Goal: Contribute content: Add original content to the website for others to see

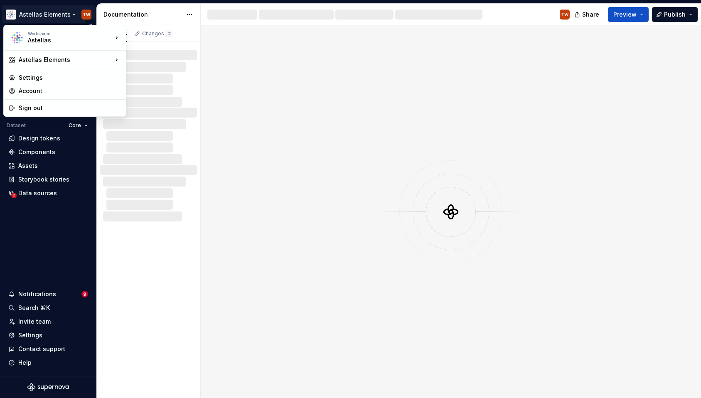
click at [67, 14] on html "Astellas Elements TW Version Current draft Home Documentation Analytics Code au…" at bounding box center [350, 199] width 701 height 398
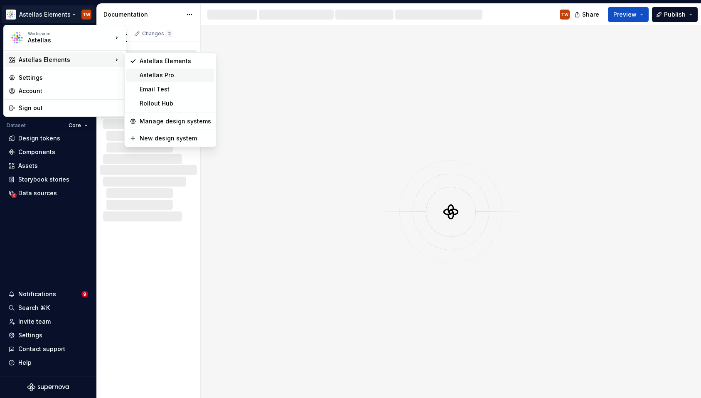
click at [141, 73] on div "Astellas Pro" at bounding box center [176, 75] width 72 height 8
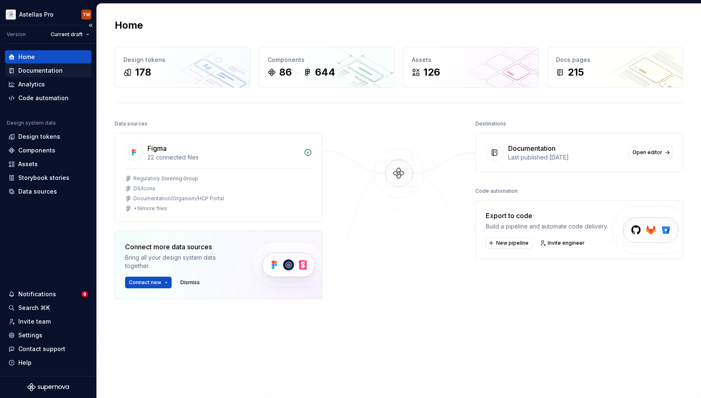
click at [26, 74] on div "Documentation" at bounding box center [40, 71] width 44 height 8
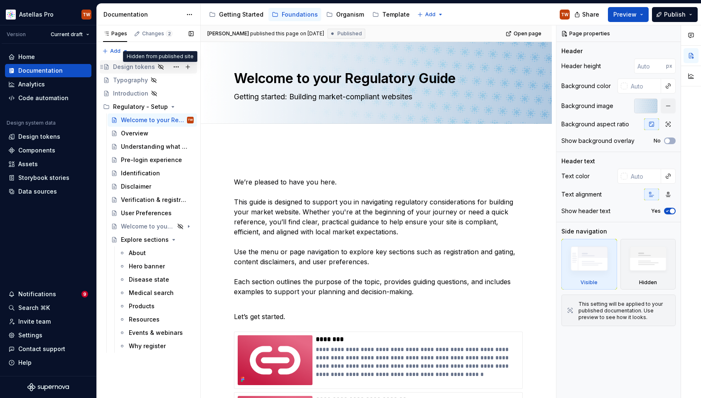
click at [158, 67] on icon "Page tree" at bounding box center [161, 67] width 7 height 7
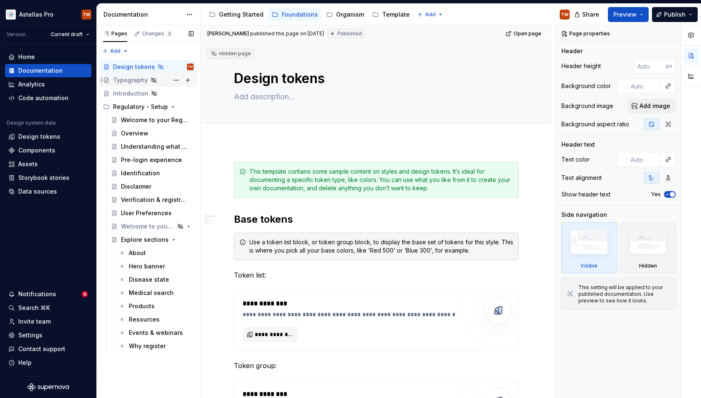
click at [108, 81] on icon "Page tree" at bounding box center [106, 80] width 4 height 5
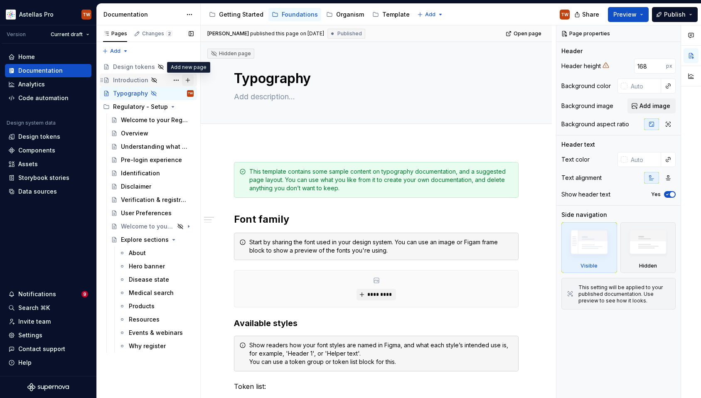
click at [189, 81] on button "Page tree" at bounding box center [188, 80] width 12 height 12
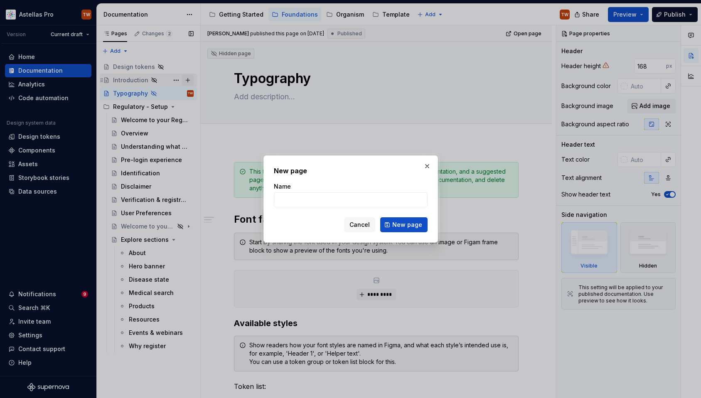
type textarea "*"
click at [302, 199] on input "Name" at bounding box center [351, 200] width 154 height 15
type input "Colour"
click button "New page" at bounding box center [403, 224] width 47 height 15
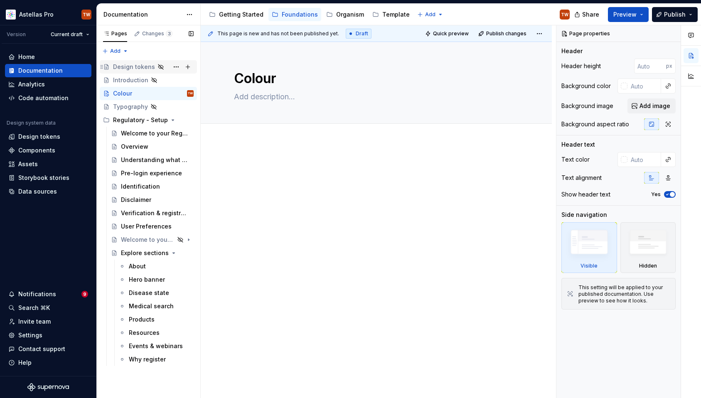
click at [135, 66] on div "Design tokens" at bounding box center [134, 67] width 42 height 8
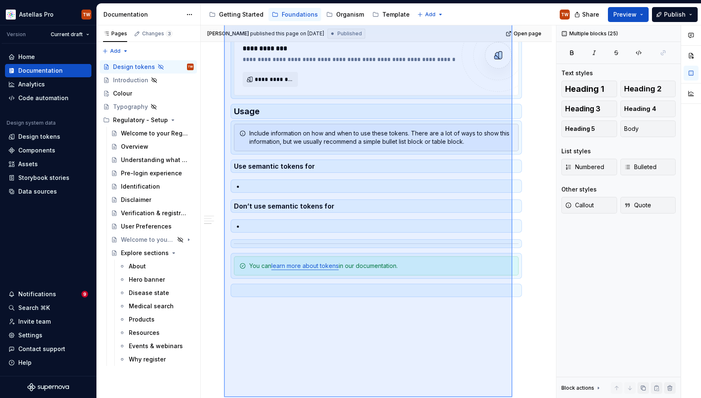
scroll to position [649, 0]
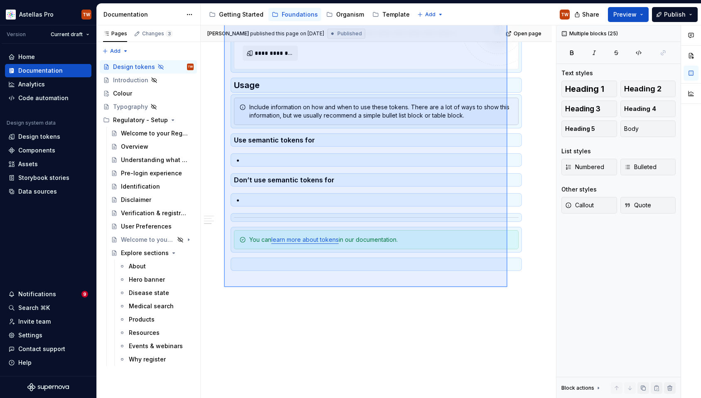
drag, startPoint x: 225, startPoint y: 156, endPoint x: 508, endPoint y: 287, distance: 311.9
click at [508, 287] on div "**********" at bounding box center [378, 211] width 355 height 373
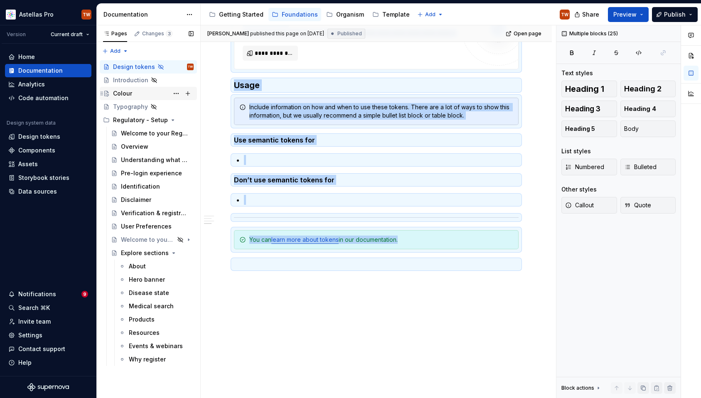
click at [136, 88] on div "Colour" at bounding box center [153, 94] width 81 height 12
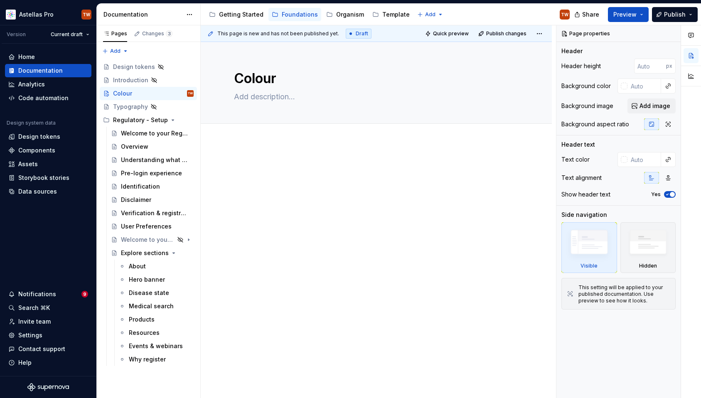
click at [246, 160] on div at bounding box center [376, 232] width 351 height 181
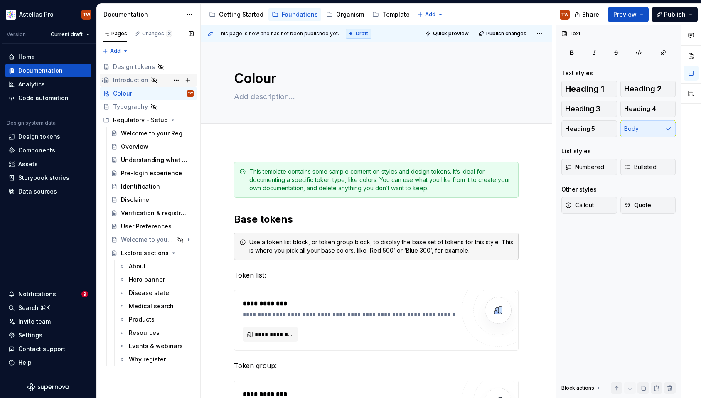
click at [127, 79] on div "Introduction" at bounding box center [130, 80] width 35 height 8
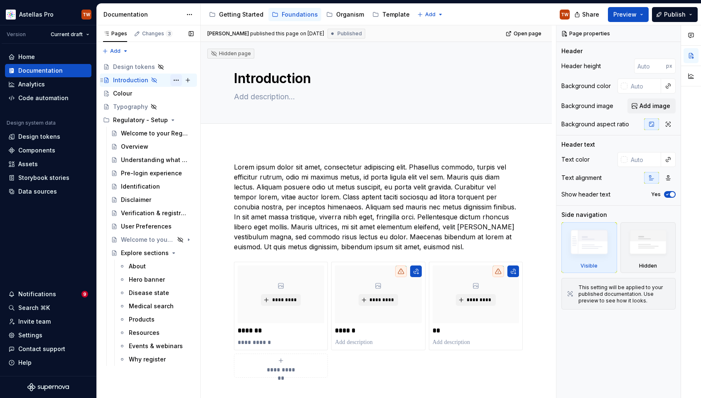
click at [178, 81] on button "Page tree" at bounding box center [176, 80] width 12 height 12
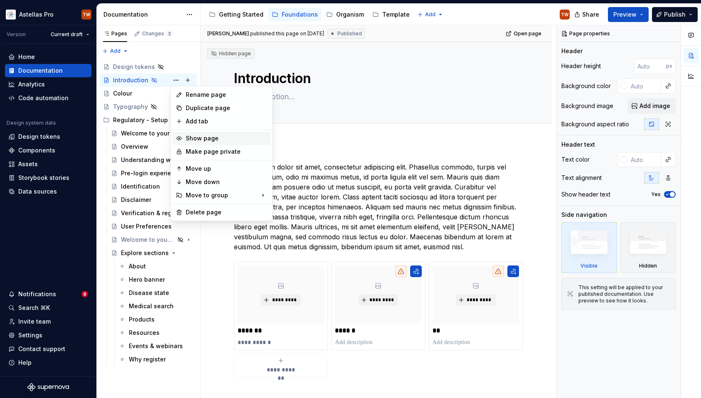
click at [208, 137] on div "Show page" at bounding box center [226, 138] width 81 height 8
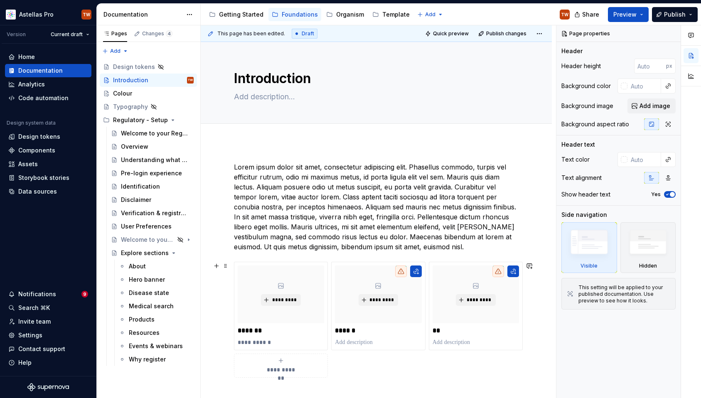
click at [227, 272] on div "**********" at bounding box center [376, 334] width 351 height 385
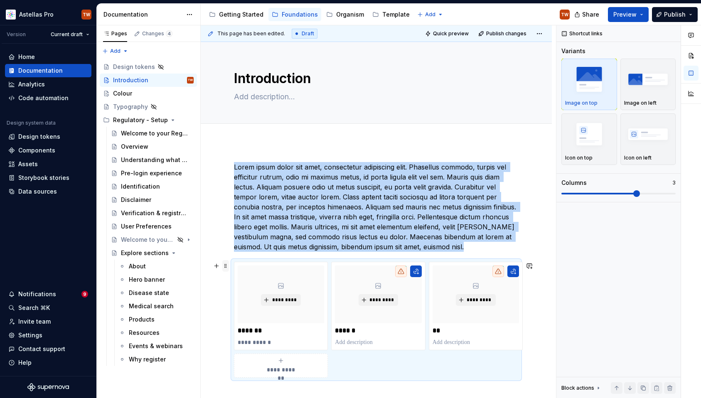
click at [226, 267] on span at bounding box center [225, 266] width 7 height 12
click at [229, 243] on div "**********" at bounding box center [376, 334] width 351 height 385
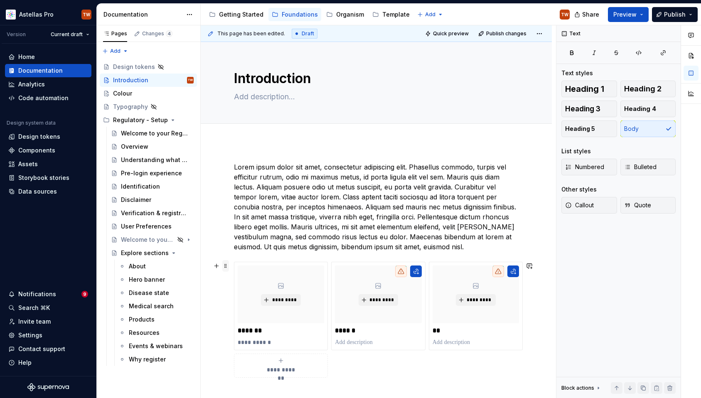
click at [224, 267] on span at bounding box center [225, 266] width 7 height 12
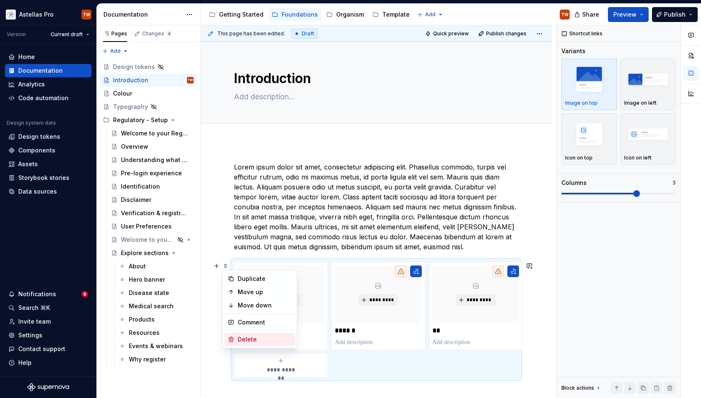
click at [244, 337] on div "Delete" at bounding box center [265, 340] width 54 height 8
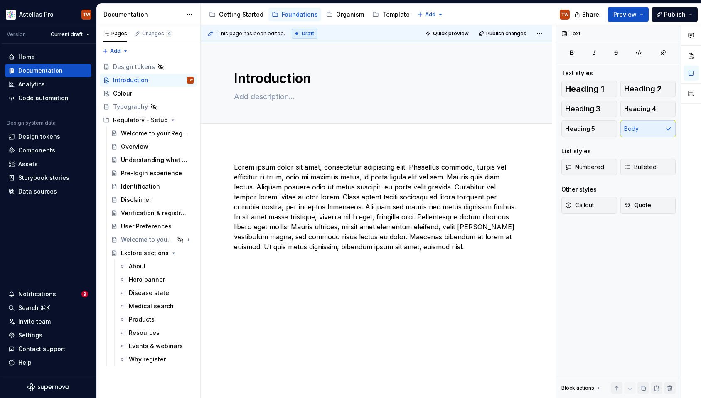
click at [276, 151] on div "Lorem ipsum dolor sit amet, consectetur adipiscing elit. Phasellus commodo, tur…" at bounding box center [376, 269] width 351 height 254
click at [0, 0] on button "Page tree" at bounding box center [0, 0] width 0 height 0
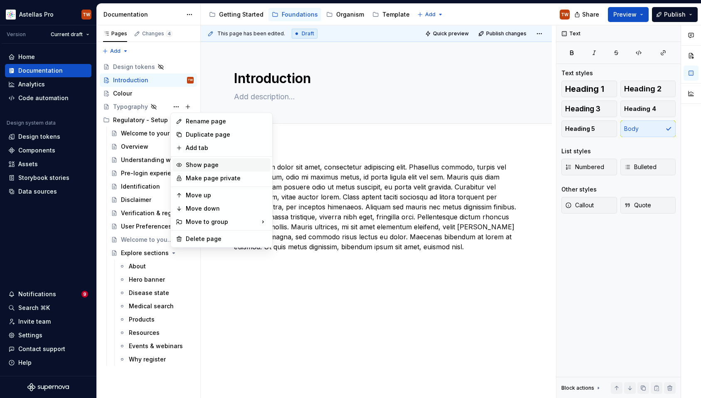
click at [204, 167] on div "Show page" at bounding box center [226, 165] width 81 height 8
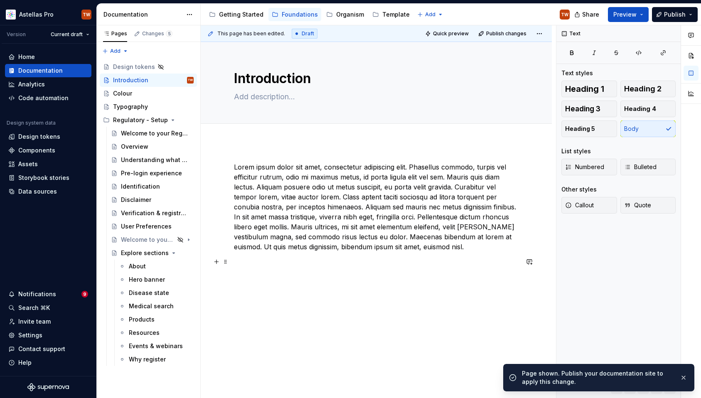
click at [292, 259] on p at bounding box center [376, 262] width 285 height 10
click at [302, 142] on div "Add tab" at bounding box center [376, 133] width 351 height 18
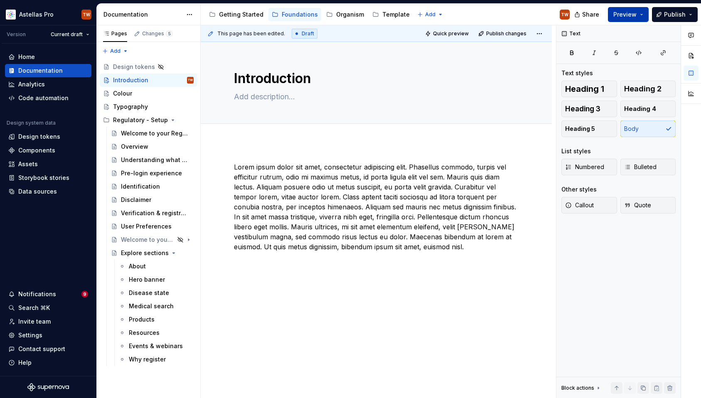
click at [637, 15] on span "Preview" at bounding box center [625, 14] width 23 height 8
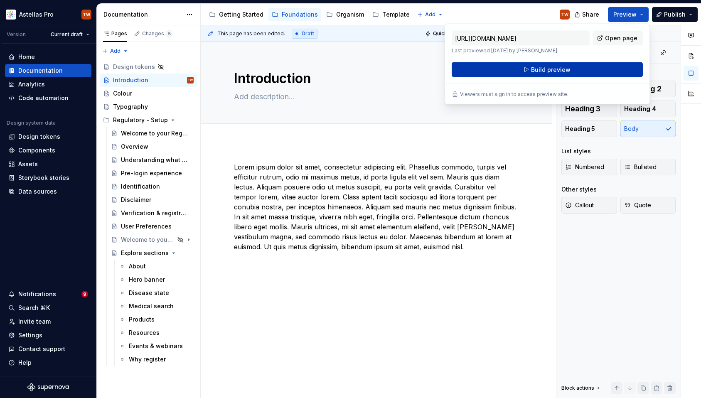
click at [571, 73] on button "Build preview" at bounding box center [547, 69] width 191 height 15
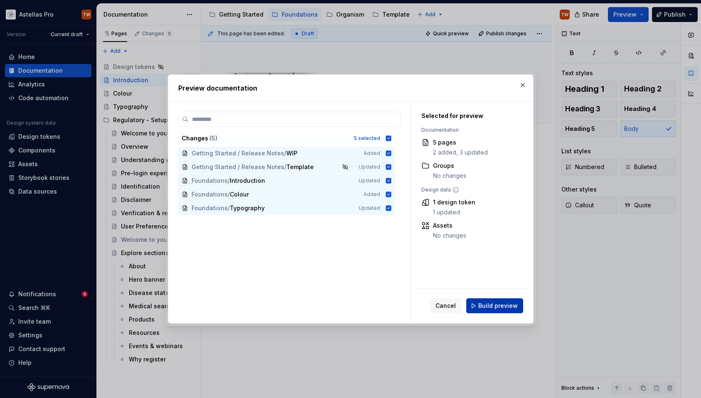
click at [511, 307] on span "Build preview" at bounding box center [498, 306] width 39 height 8
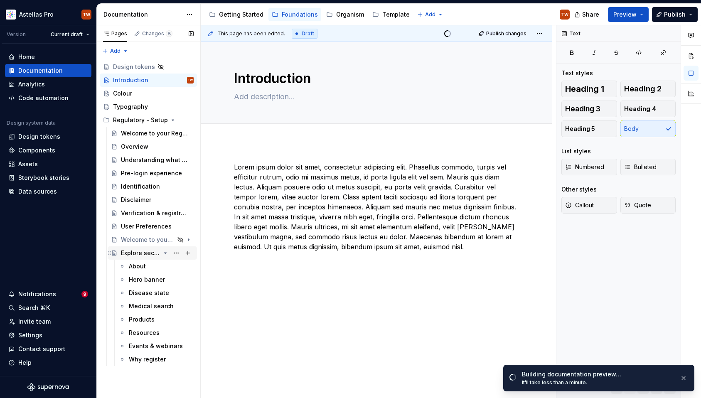
click at [163, 253] on icon "Page tree" at bounding box center [165, 253] width 7 height 7
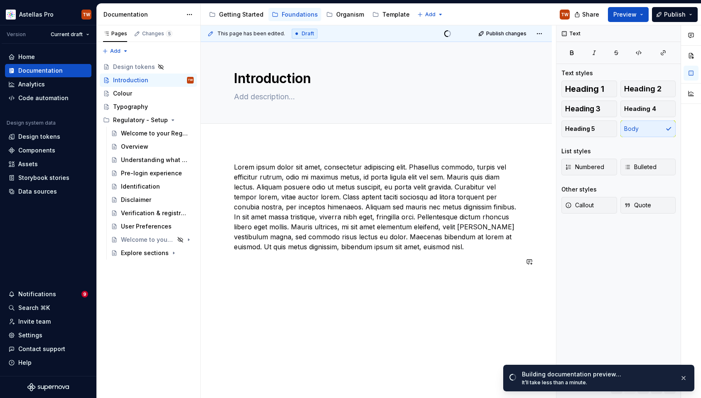
click at [496, 278] on div "Lorem ipsum dolor sit amet, consectetur adipiscing elit. Phasellus commodo, tur…" at bounding box center [376, 269] width 351 height 254
click at [138, 236] on div "Welcome to your regulatory guide" at bounding box center [136, 240] width 30 height 8
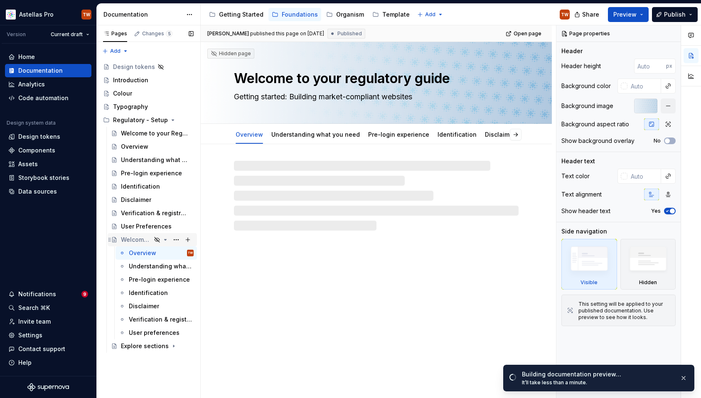
click at [167, 238] on icon "Page tree" at bounding box center [165, 240] width 7 height 7
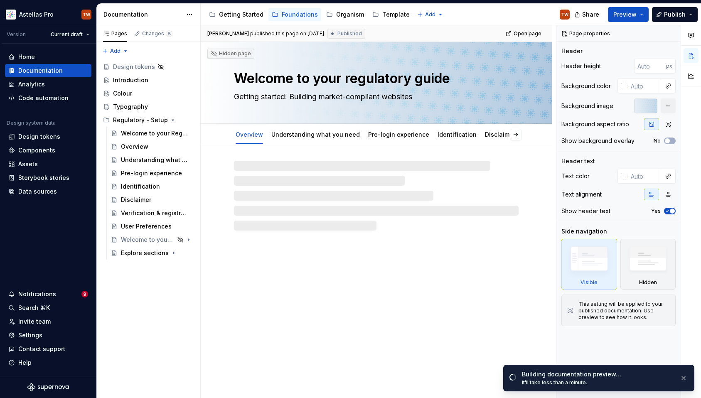
click at [410, 282] on div "Hidden page Welcome to your regulatory guide Getting started: Building market-c…" at bounding box center [376, 220] width 351 height 357
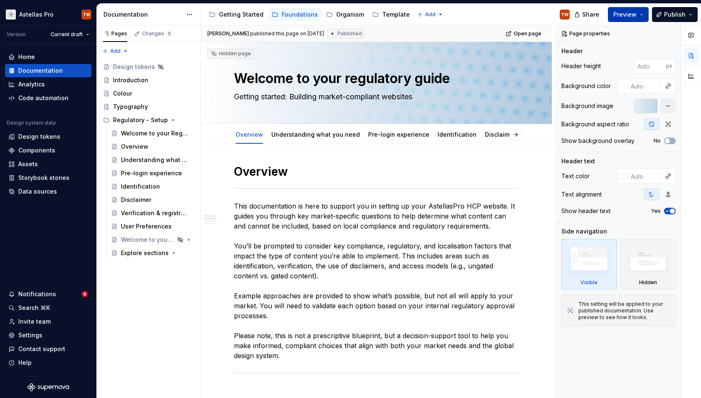
click at [646, 10] on button "Preview" at bounding box center [628, 14] width 41 height 15
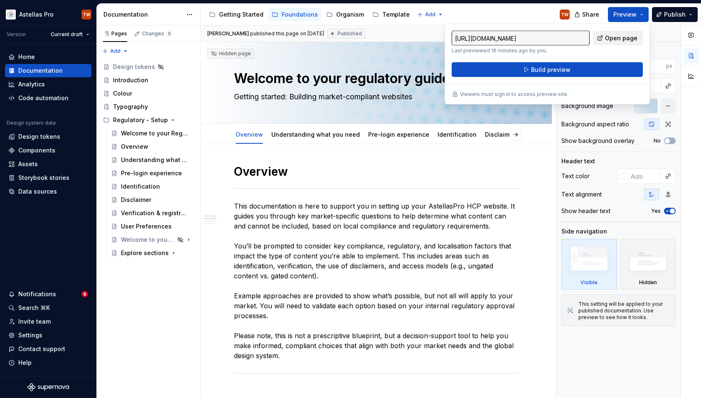
click at [617, 34] on span "Open page" at bounding box center [621, 38] width 32 height 8
click at [174, 79] on button "Page tree" at bounding box center [176, 80] width 12 height 12
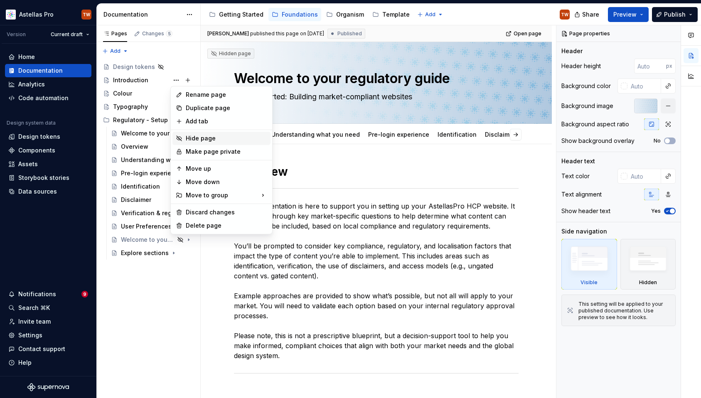
click at [193, 138] on div "Hide page" at bounding box center [226, 138] width 81 height 8
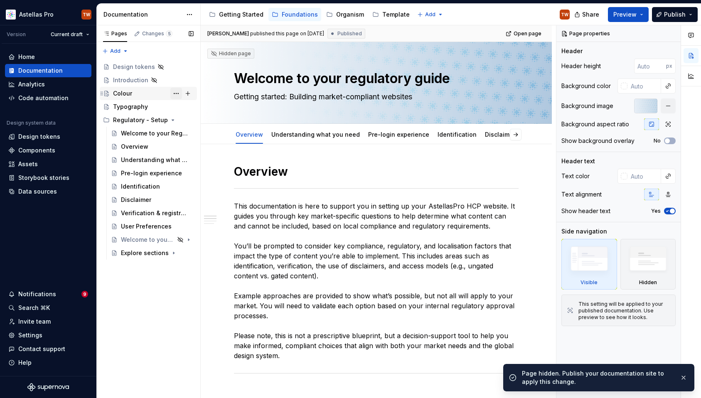
click at [176, 94] on button "Page tree" at bounding box center [176, 94] width 12 height 12
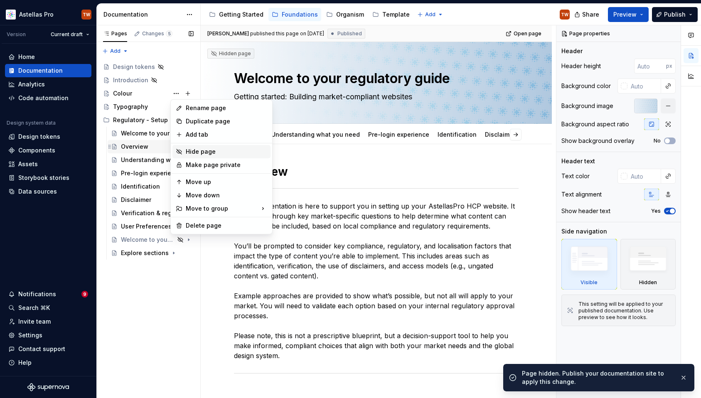
click at [190, 153] on div "Hide page" at bounding box center [226, 152] width 81 height 8
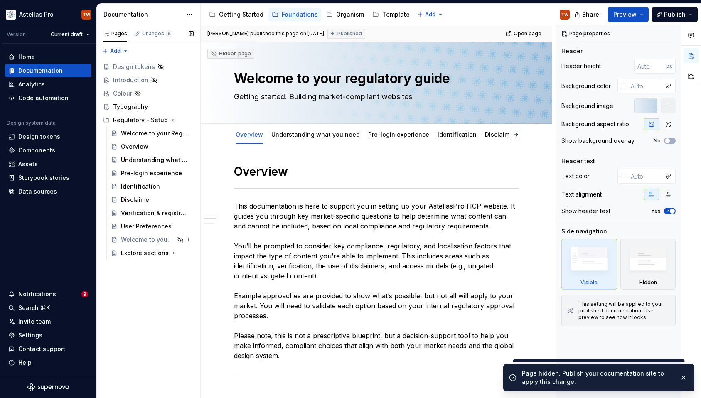
click at [0, 0] on button "Page tree" at bounding box center [0, 0] width 0 height 0
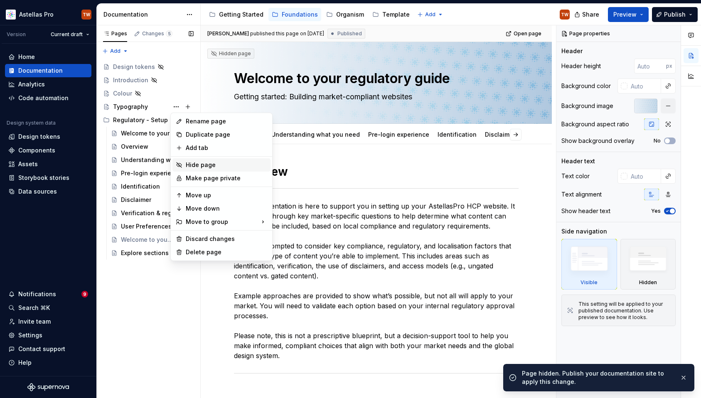
click at [197, 163] on div "Hide page" at bounding box center [226, 165] width 81 height 8
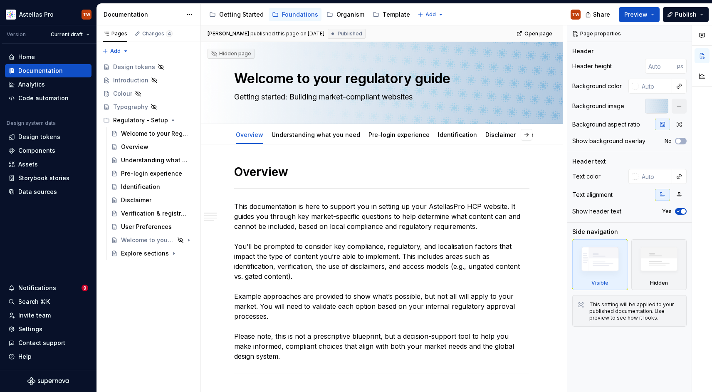
type textarea "*"
